Goal: Check status

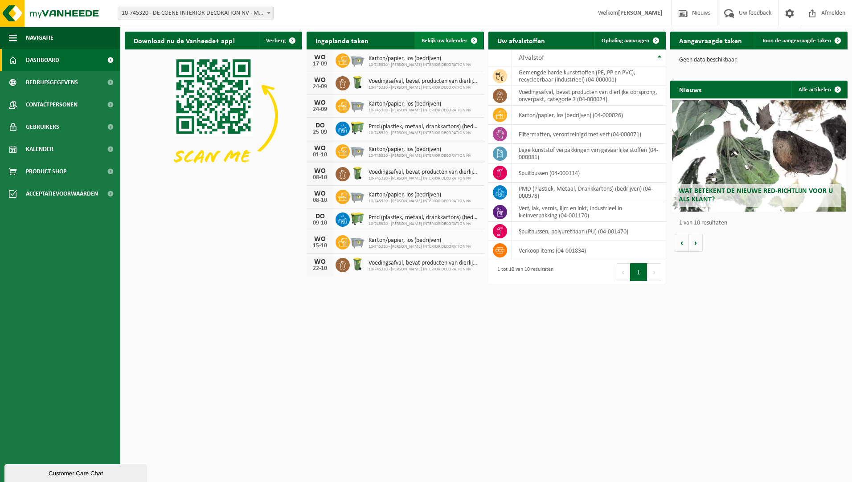
click at [433, 43] on link "Bekijk uw kalender" at bounding box center [448, 41] width 69 height 18
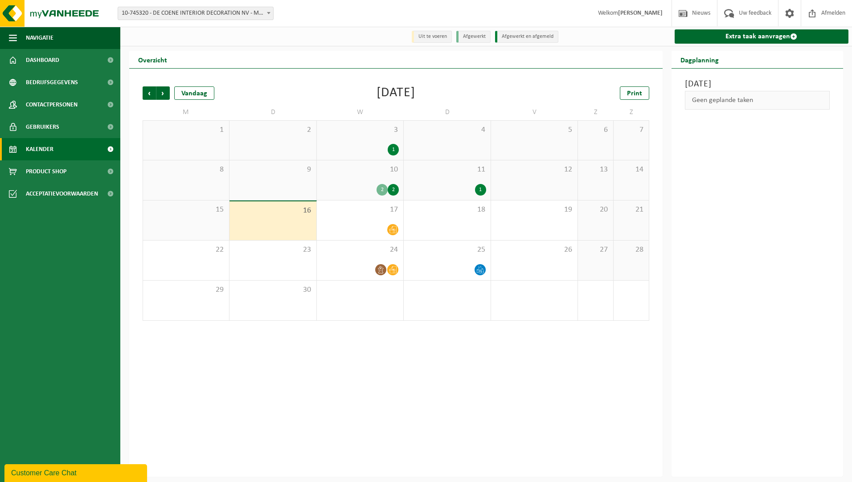
click at [307, 59] on div "Overzicht" at bounding box center [395, 60] width 533 height 18
click at [332, 74] on div "Vorige Volgende Vandaag [DATE] Print M D W D V Z Z 1 2 3 1 4 5 6 7 8 9 10 2 2 1…" at bounding box center [395, 273] width 533 height 408
click at [348, 205] on span "17" at bounding box center [360, 210] width 78 height 10
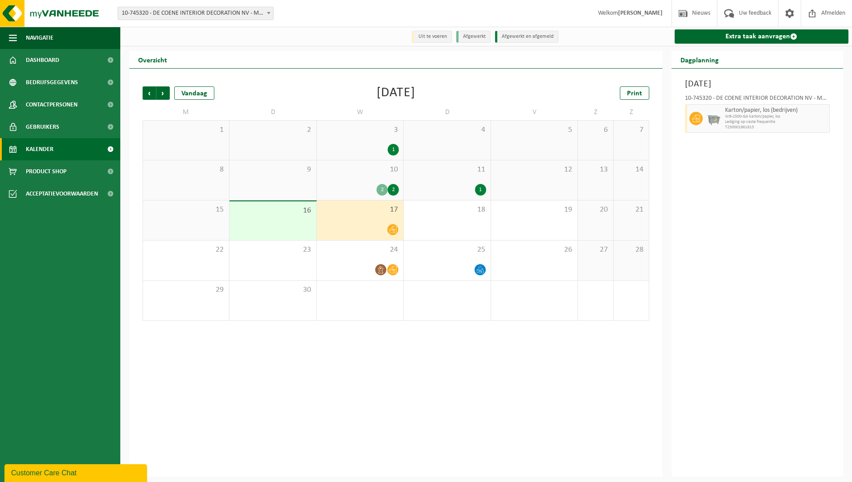
click at [302, 62] on div "Overzicht" at bounding box center [395, 60] width 533 height 18
click at [317, 90] on div "Vorige Volgende Vandaag [DATE] Print" at bounding box center [396, 92] width 507 height 13
click at [286, 71] on div "Vorige Volgende Vandaag [DATE] Print M D W D V Z Z 1 2 3 1 4 5 6 7 8 9 10 2 2 1…" at bounding box center [395, 273] width 533 height 408
click at [322, 28] on div "Uit te voeren Afgewerkt Afgewerkt en afgemeld Extra taak aanvragen" at bounding box center [486, 37] width 732 height 20
click at [323, 83] on div "Vorige Volgende Vandaag [DATE] Print M D W D V Z Z 1 2 3 1 4 5 6 7 8 9 10 2 2 1…" at bounding box center [396, 204] width 516 height 252
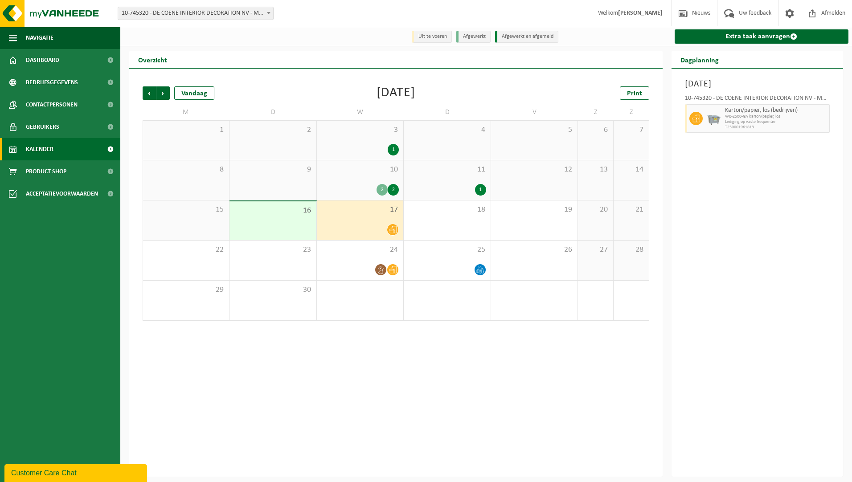
click at [324, 66] on div "Overzicht" at bounding box center [395, 60] width 533 height 18
click at [307, 76] on div "Vorige Volgende Vandaag [DATE] Print M D W D V Z Z 1 2 3 1 4 5 6 7 8 9 10 2 2 1…" at bounding box center [395, 273] width 533 height 408
click at [307, 79] on div "Vorige Volgende Vandaag [DATE] Print M D W D V Z Z 1 2 3 1 4 5 6 7 8 9 10 2 2 1…" at bounding box center [396, 204] width 516 height 252
